Goal: Transaction & Acquisition: Purchase product/service

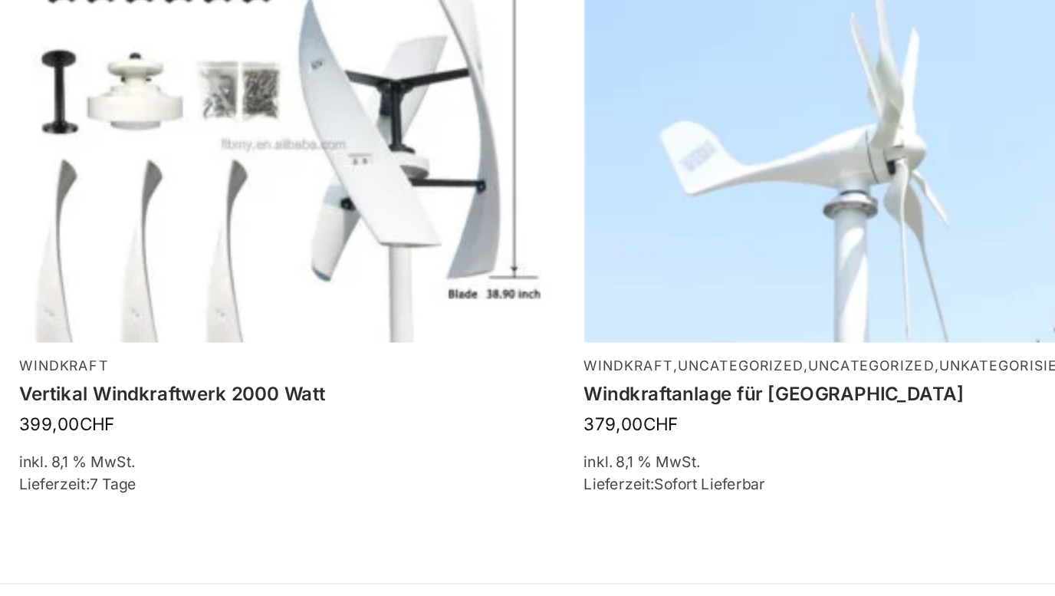
scroll to position [937, 0]
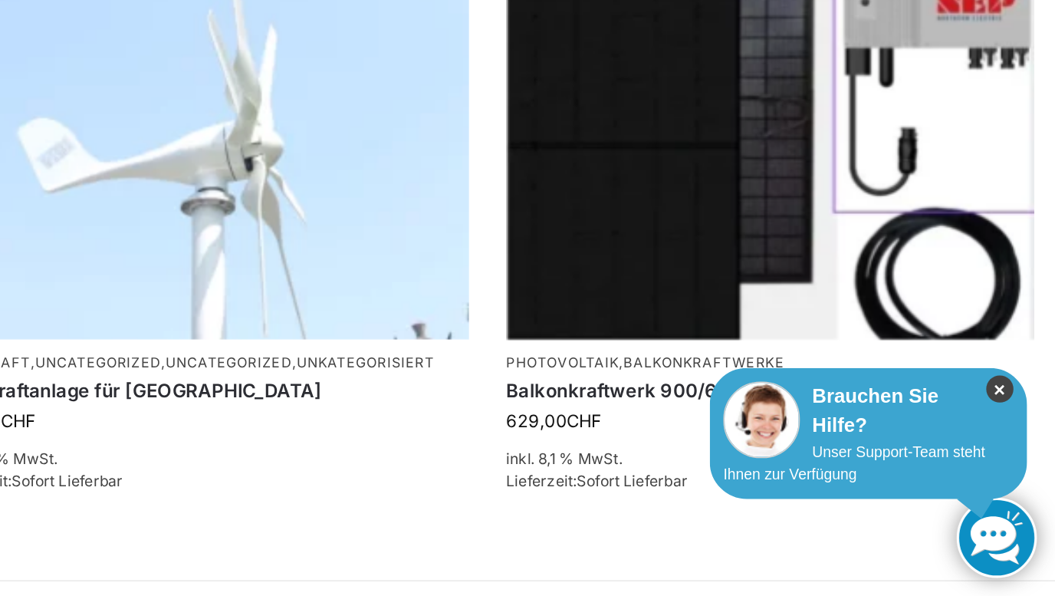
click at [1019, 463] on icon "×" at bounding box center [1020, 466] width 17 height 17
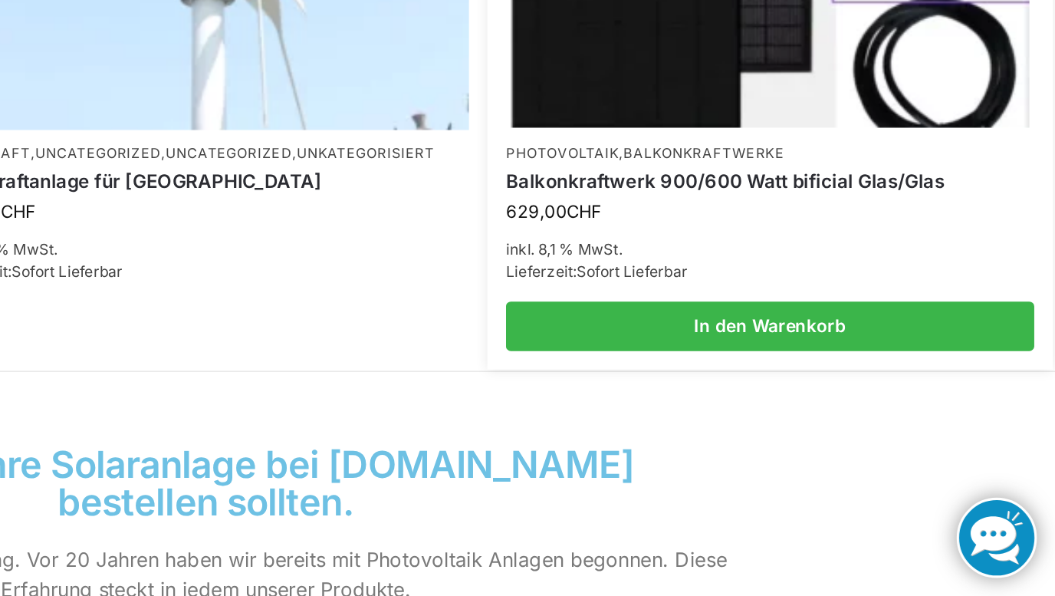
scroll to position [1069, 0]
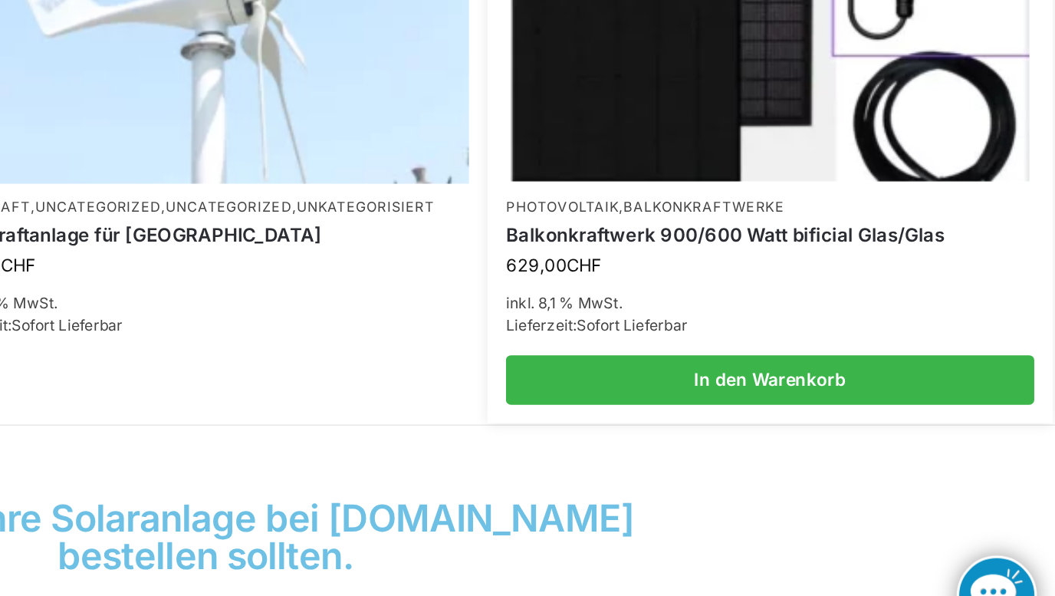
click at [842, 322] on link "Balkonkraftwerke" at bounding box center [836, 318] width 100 height 11
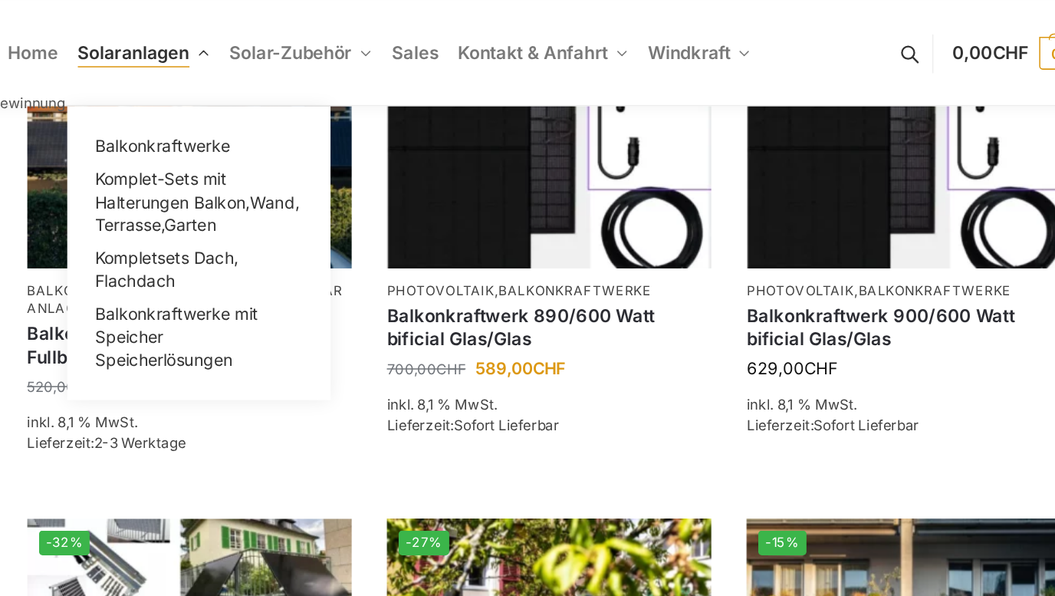
scroll to position [681, 0]
